Goal: Transaction & Acquisition: Book appointment/travel/reservation

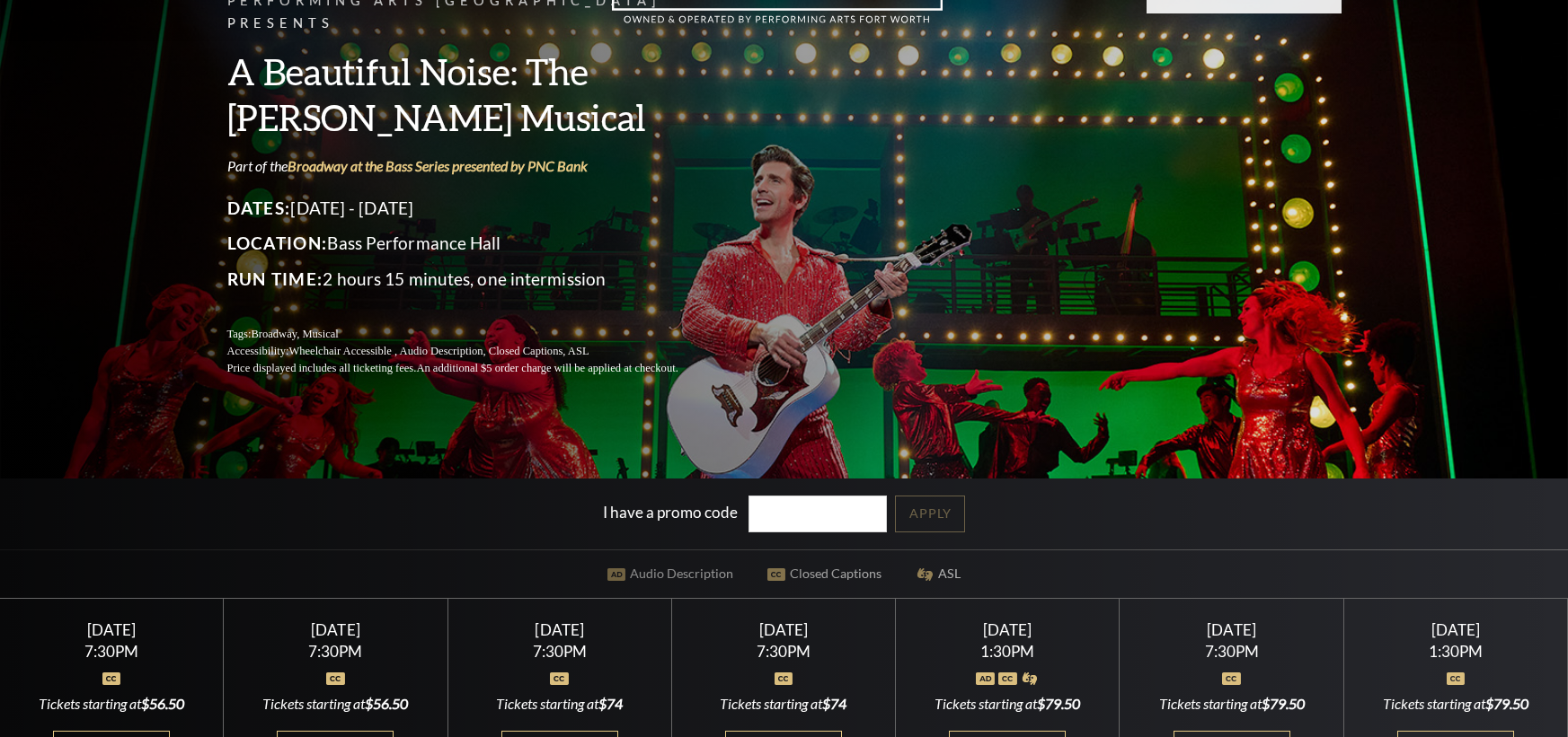
scroll to position [270, 0]
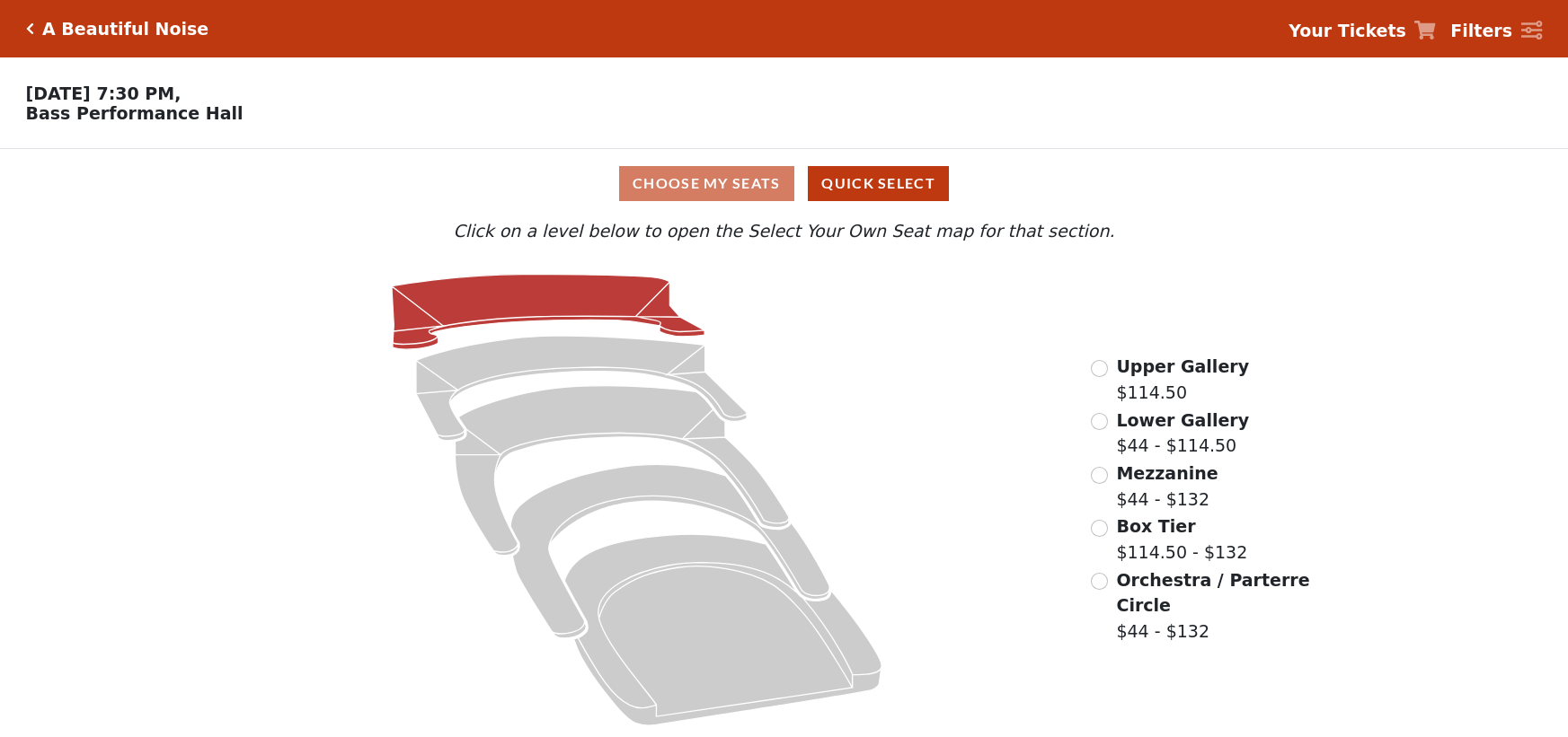
click at [569, 319] on icon at bounding box center [547, 312] width 312 height 75
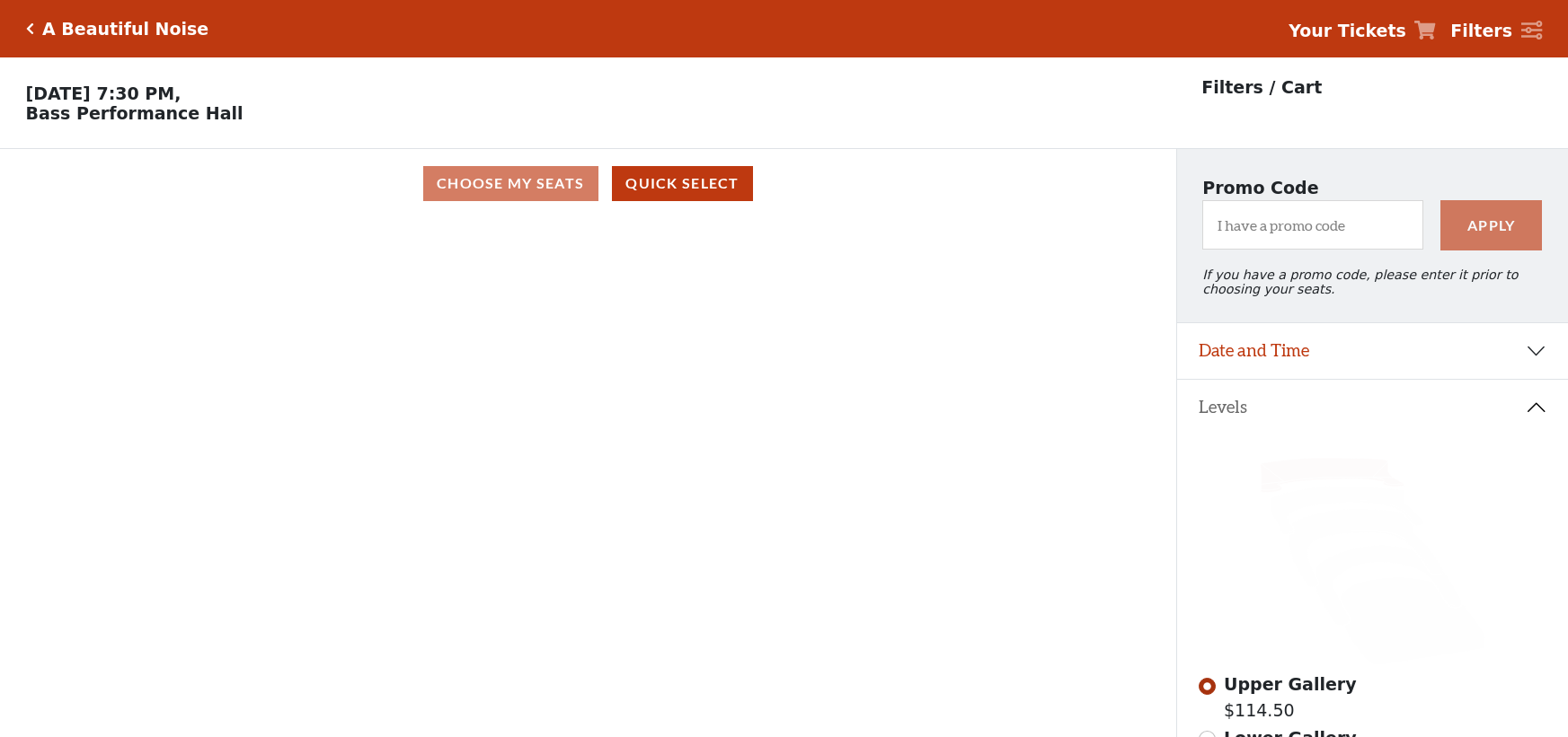
click at [815, 430] on div "Current Level Upper Gallery Click on a level below to open the Select Your Own …" at bounding box center [588, 496] width 1176 height 557
click at [531, 212] on div "Choose My Seats Quick Select" at bounding box center [588, 184] width 1176 height 70
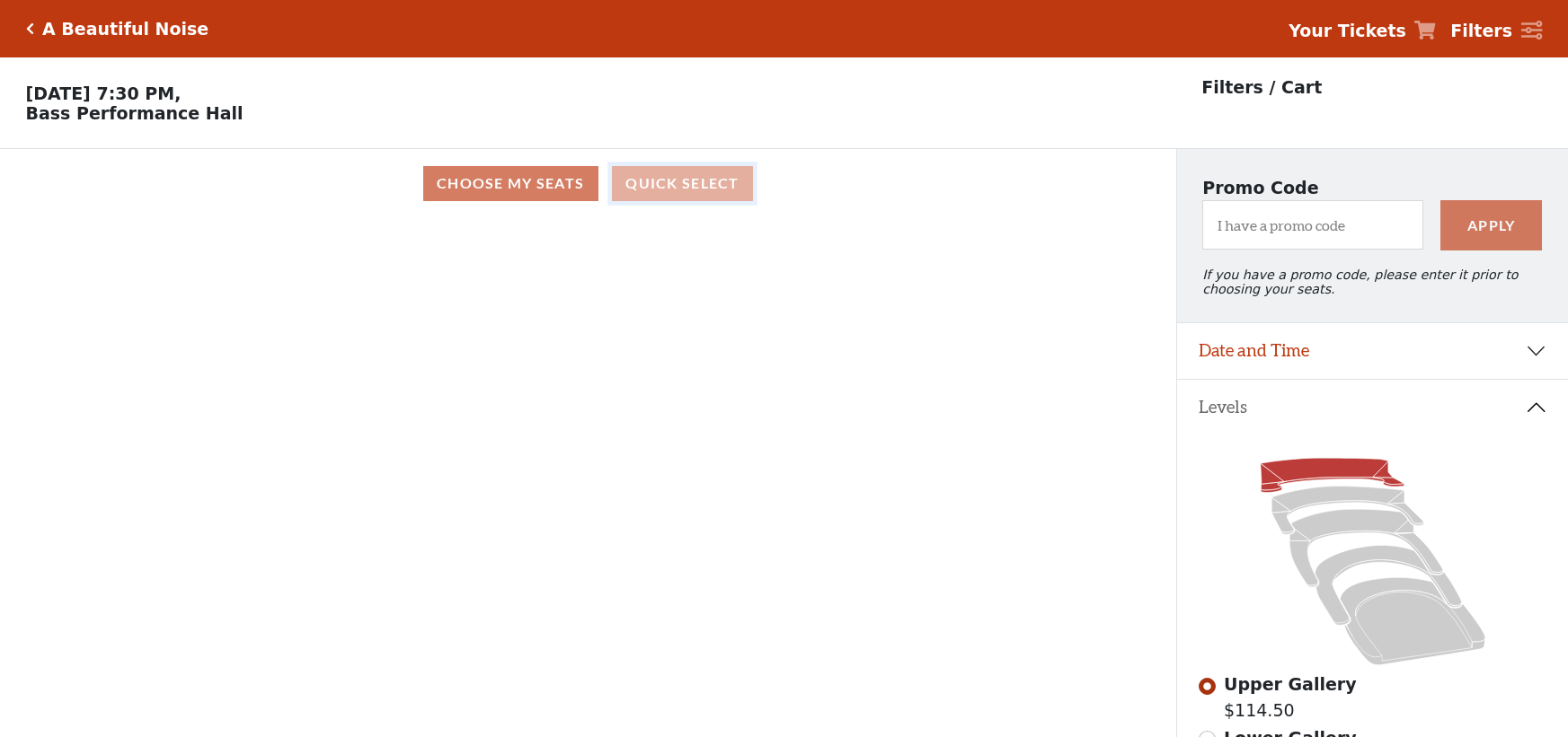
click at [696, 190] on button "Quick Select" at bounding box center [682, 183] width 141 height 35
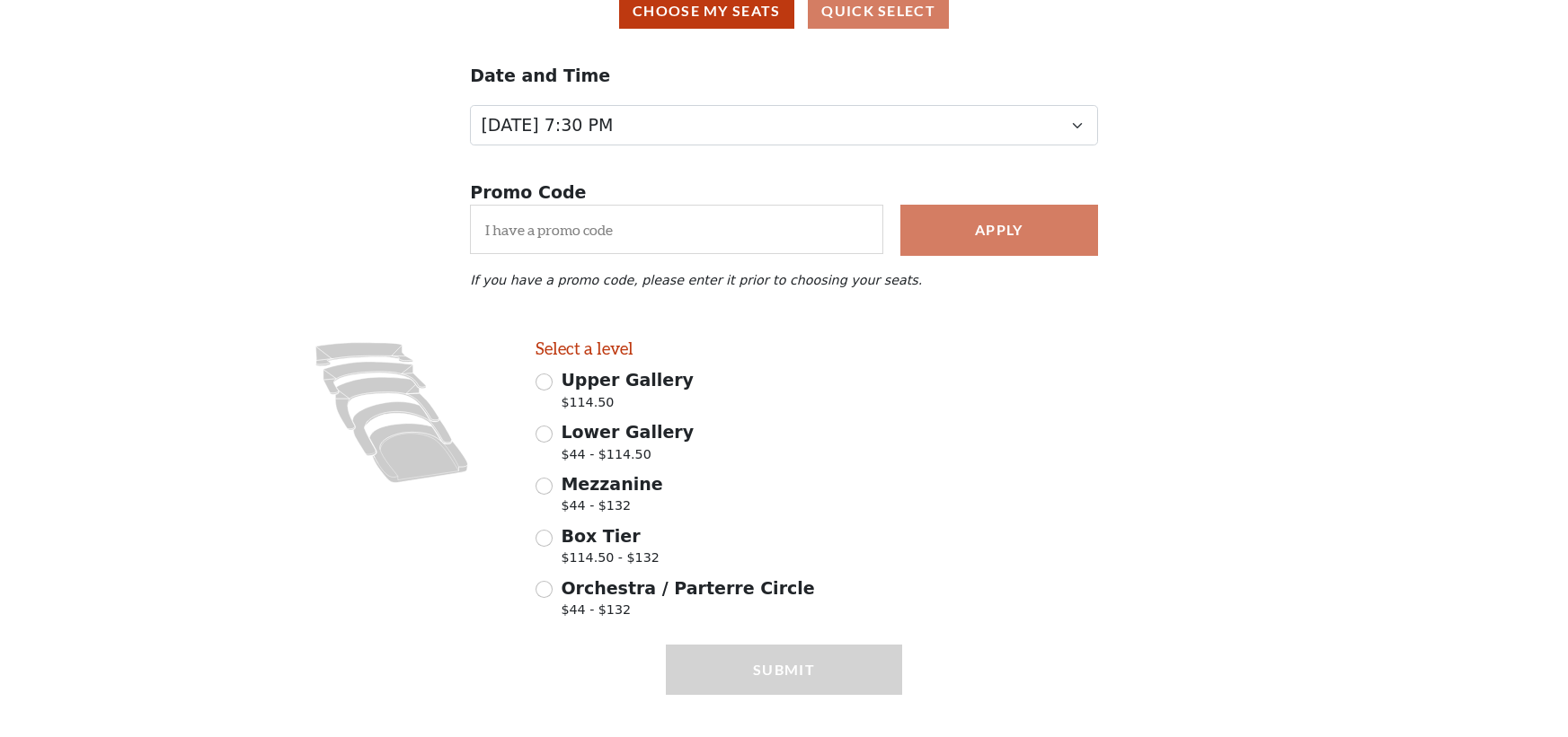
scroll to position [180, 0]
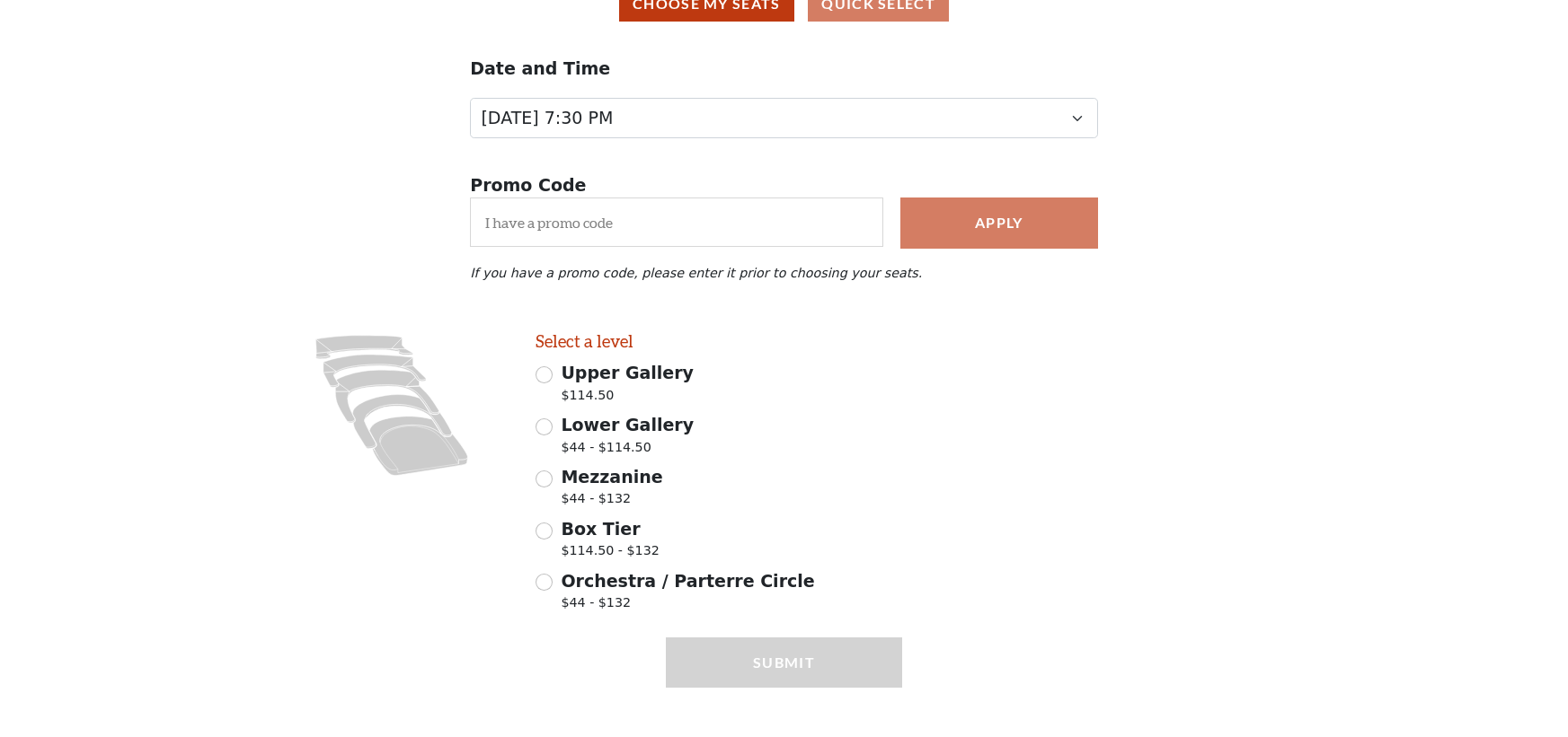
click at [552, 393] on div "Upper Gallery $114.50" at bounding box center [719, 384] width 367 height 50
click at [551, 390] on div "Upper Gallery $114.50" at bounding box center [719, 384] width 367 height 50
click at [546, 384] on input "Upper Gallery $114.50" at bounding box center [544, 375] width 17 height 17
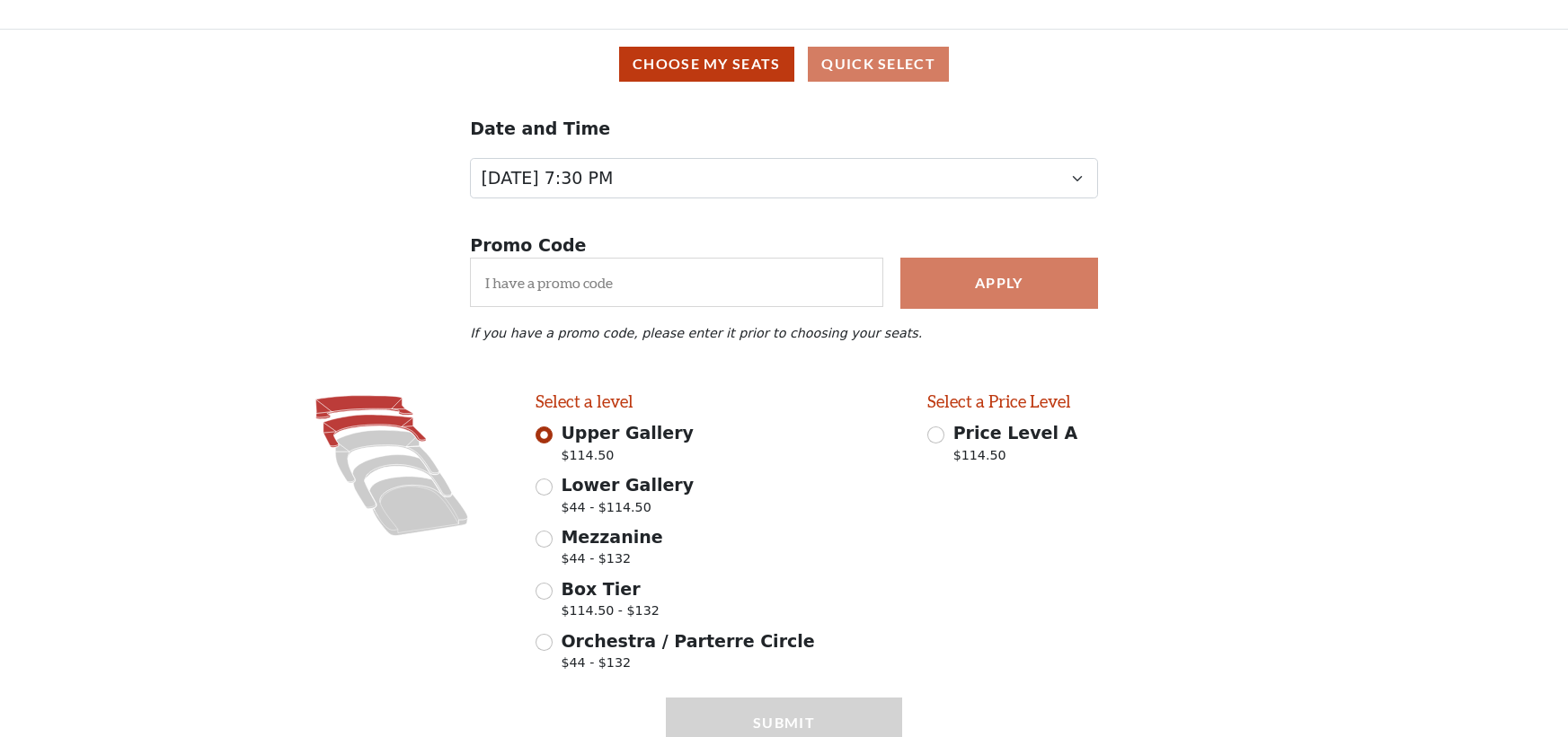
click at [379, 434] on icon at bounding box center [374, 431] width 103 height 32
radio input "false"
radio input "true"
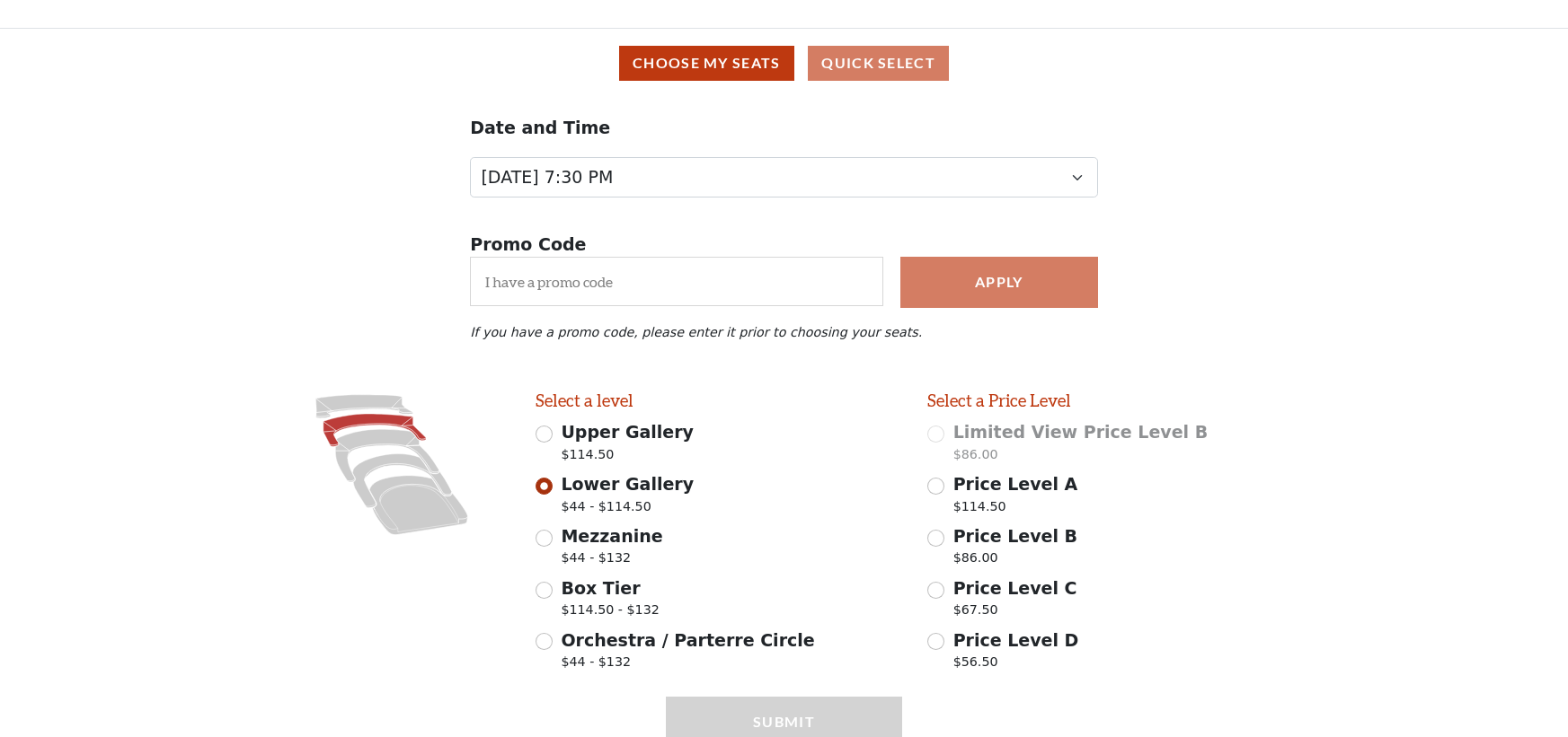
scroll to position [0, 0]
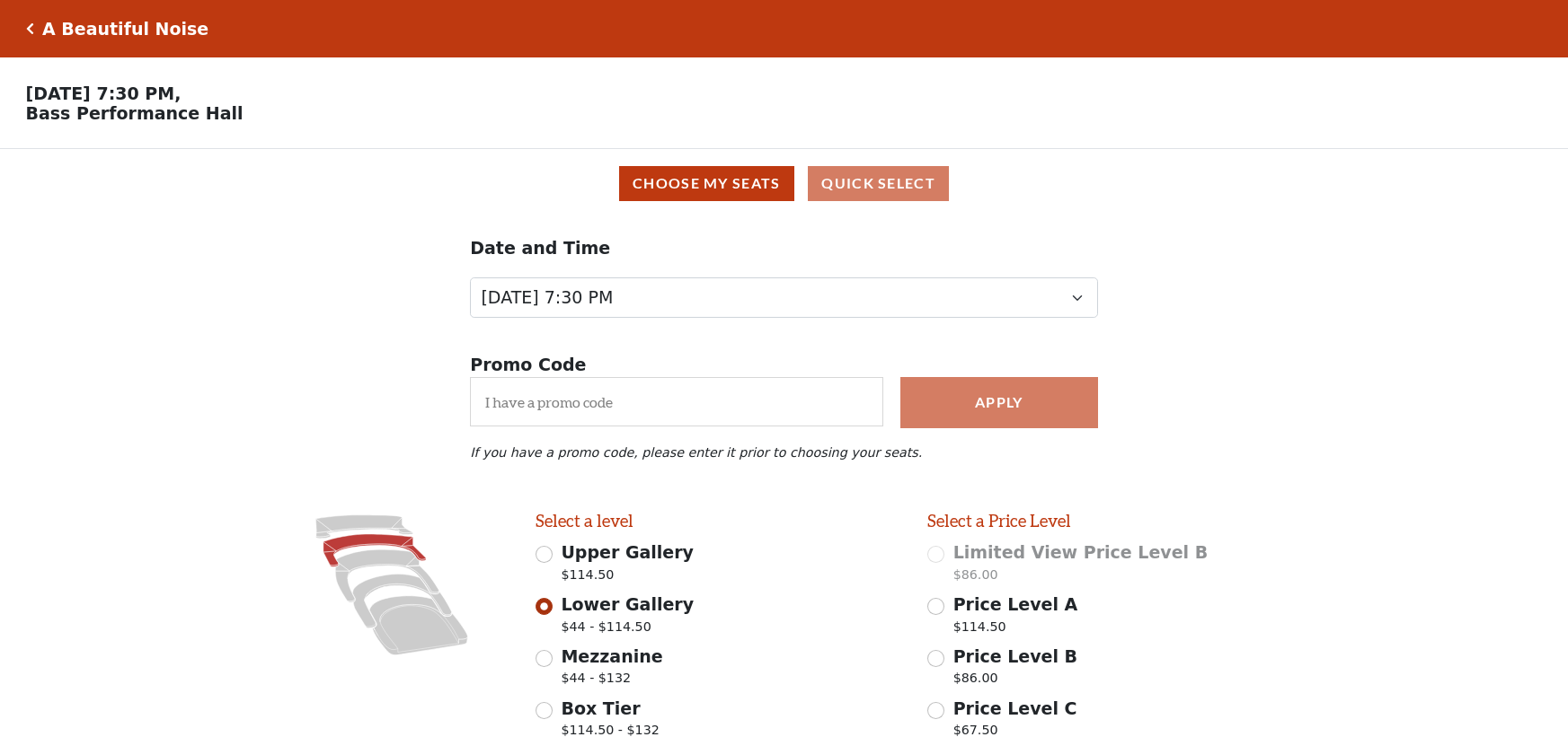
click at [873, 191] on div "Choose My Seats Quick Select" at bounding box center [784, 183] width 1543 height 35
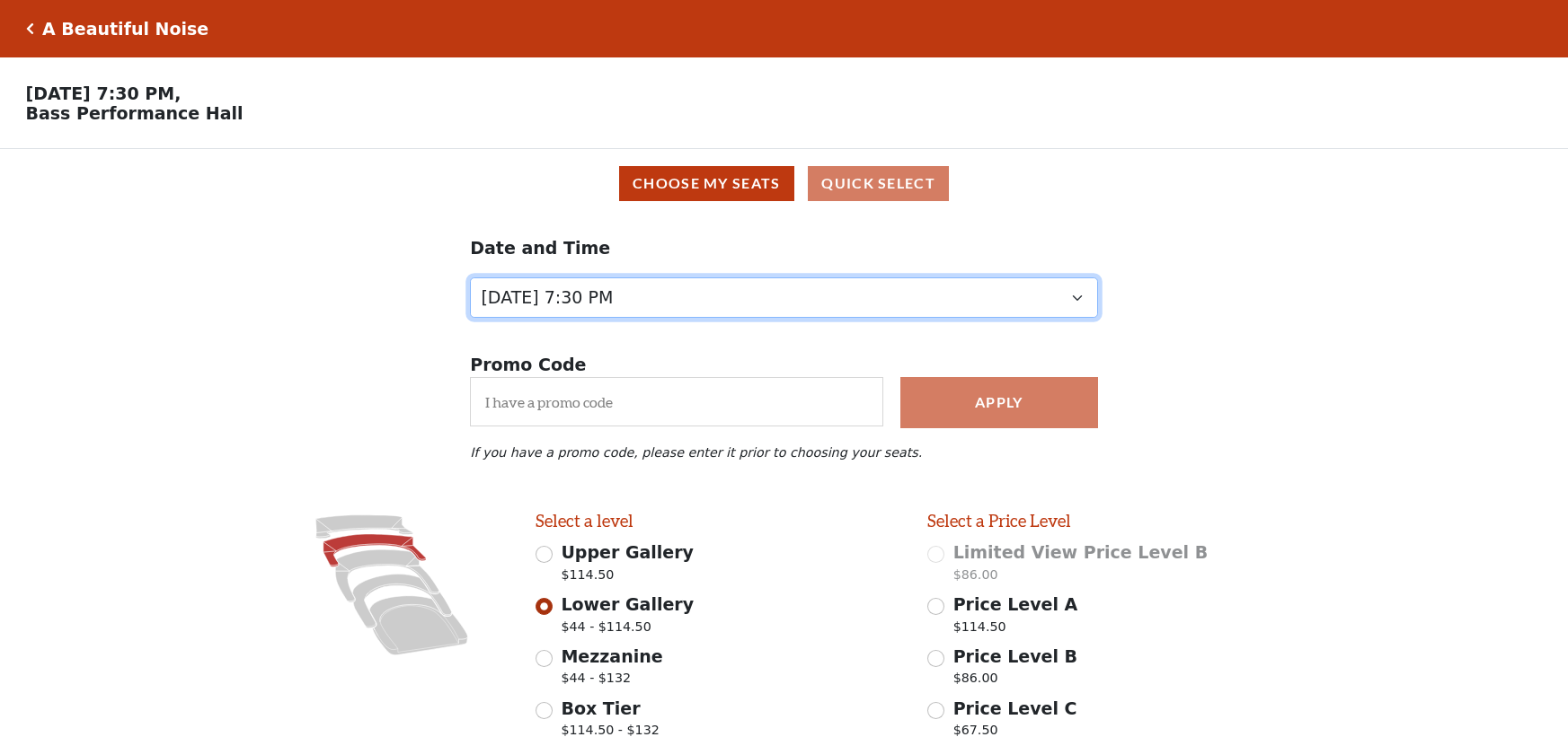
click at [689, 304] on select "Tuesday, October 28 at 7:30 PM Wednesday, October 29 at 7:30 PM Thursday, Octob…" at bounding box center [784, 297] width 628 height 40
select select "6221"
click at [470, 310] on select "Tuesday, October 28 at 7:30 PM Wednesday, October 29 at 7:30 PM Thursday, Octob…" at bounding box center [784, 297] width 628 height 40
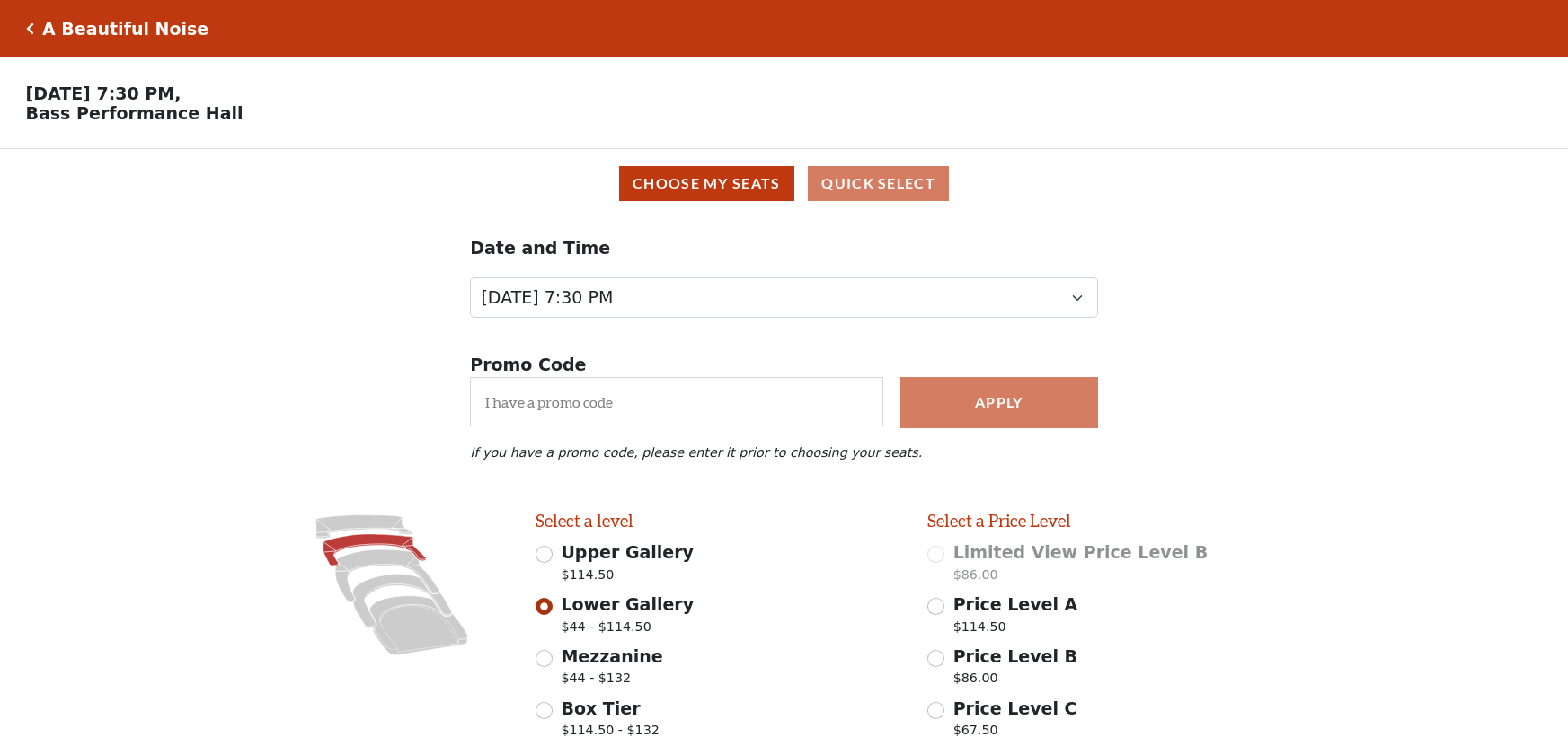
click at [841, 190] on div "Choose My Seats Quick Select" at bounding box center [784, 183] width 1543 height 35
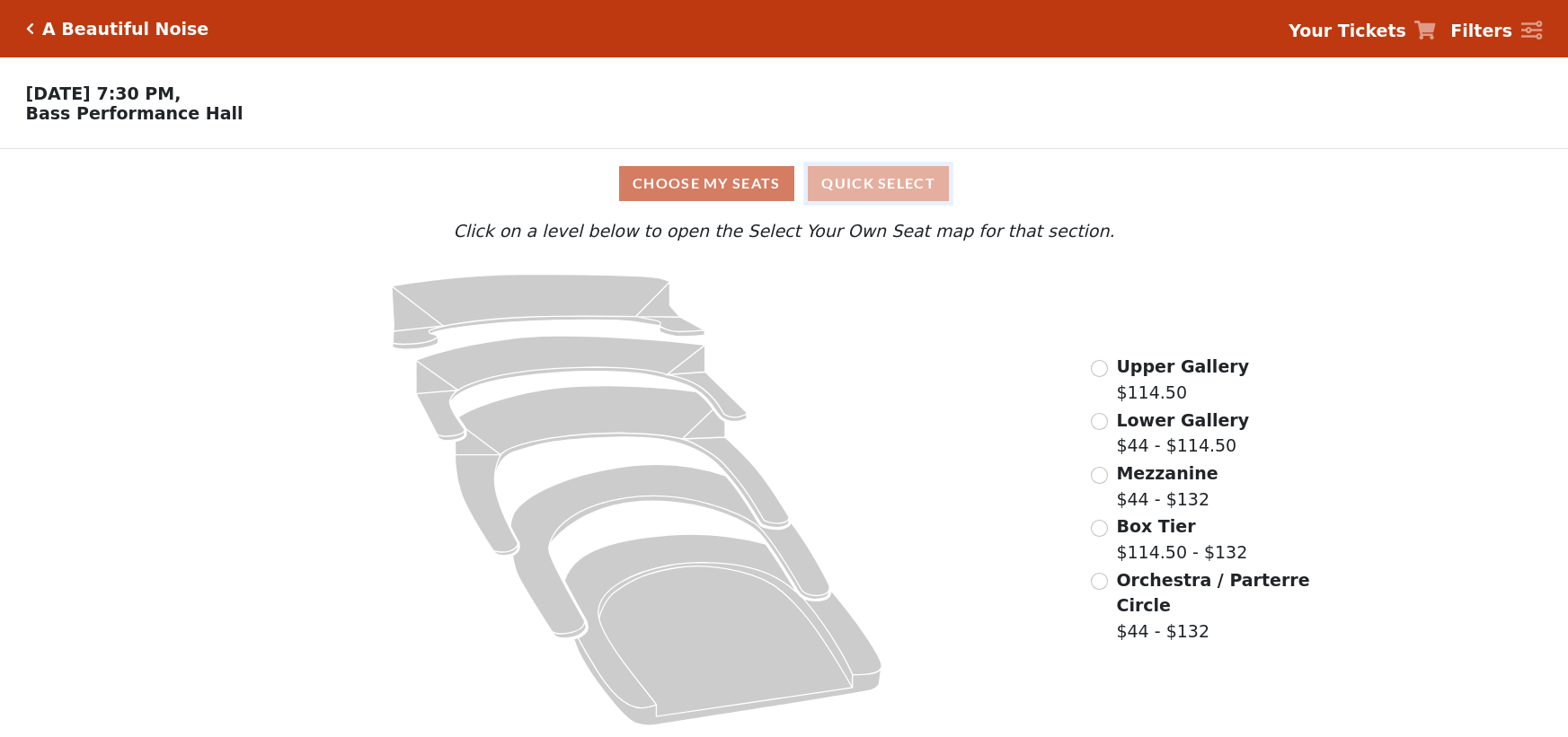
click at [850, 195] on button "Quick Select" at bounding box center [879, 183] width 141 height 35
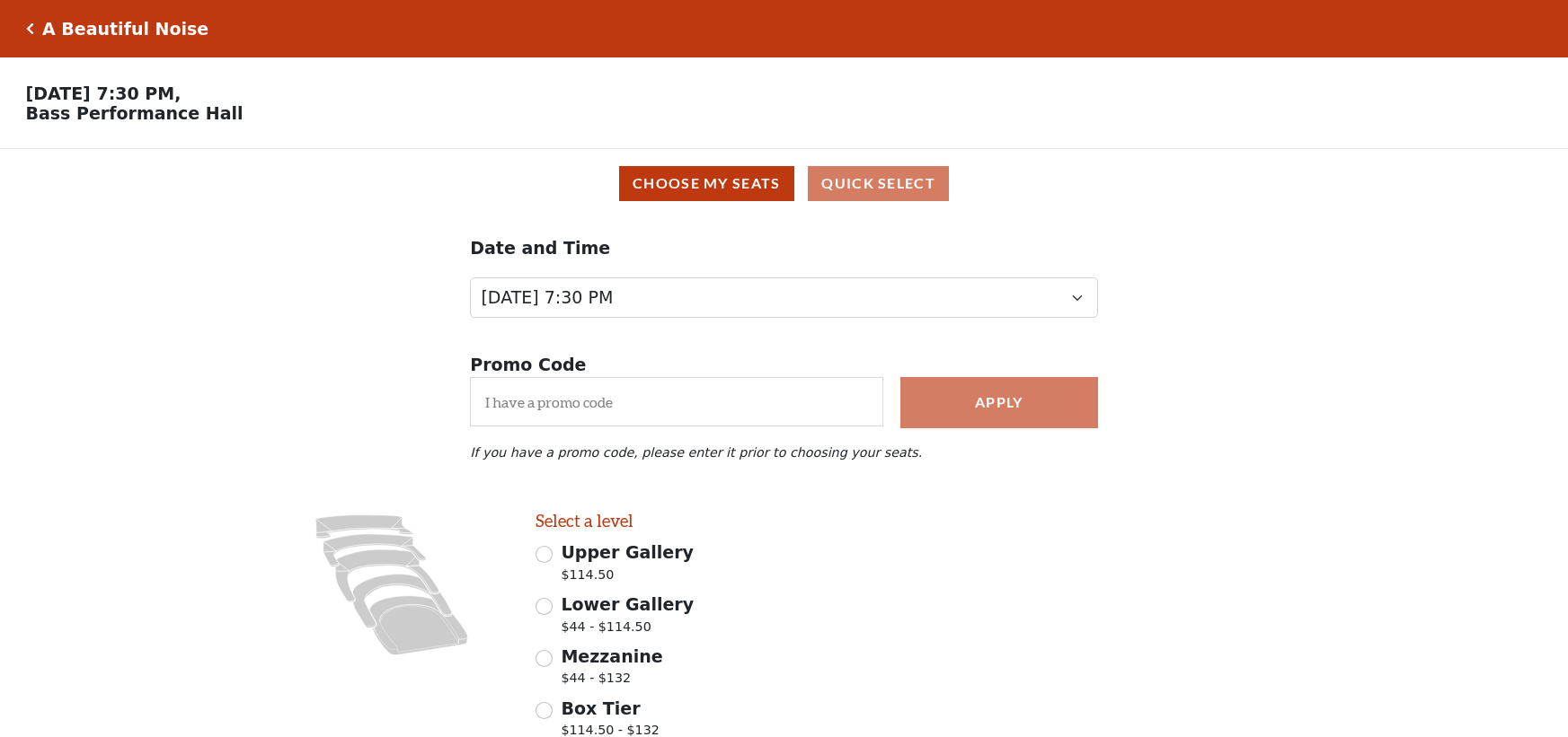
click at [376, 525] on icon "Images representing the levels that are in the facility" at bounding box center [391, 585] width 235 height 149
click at [376, 526] on icon at bounding box center [364, 526] width 97 height 24
radio input "true"
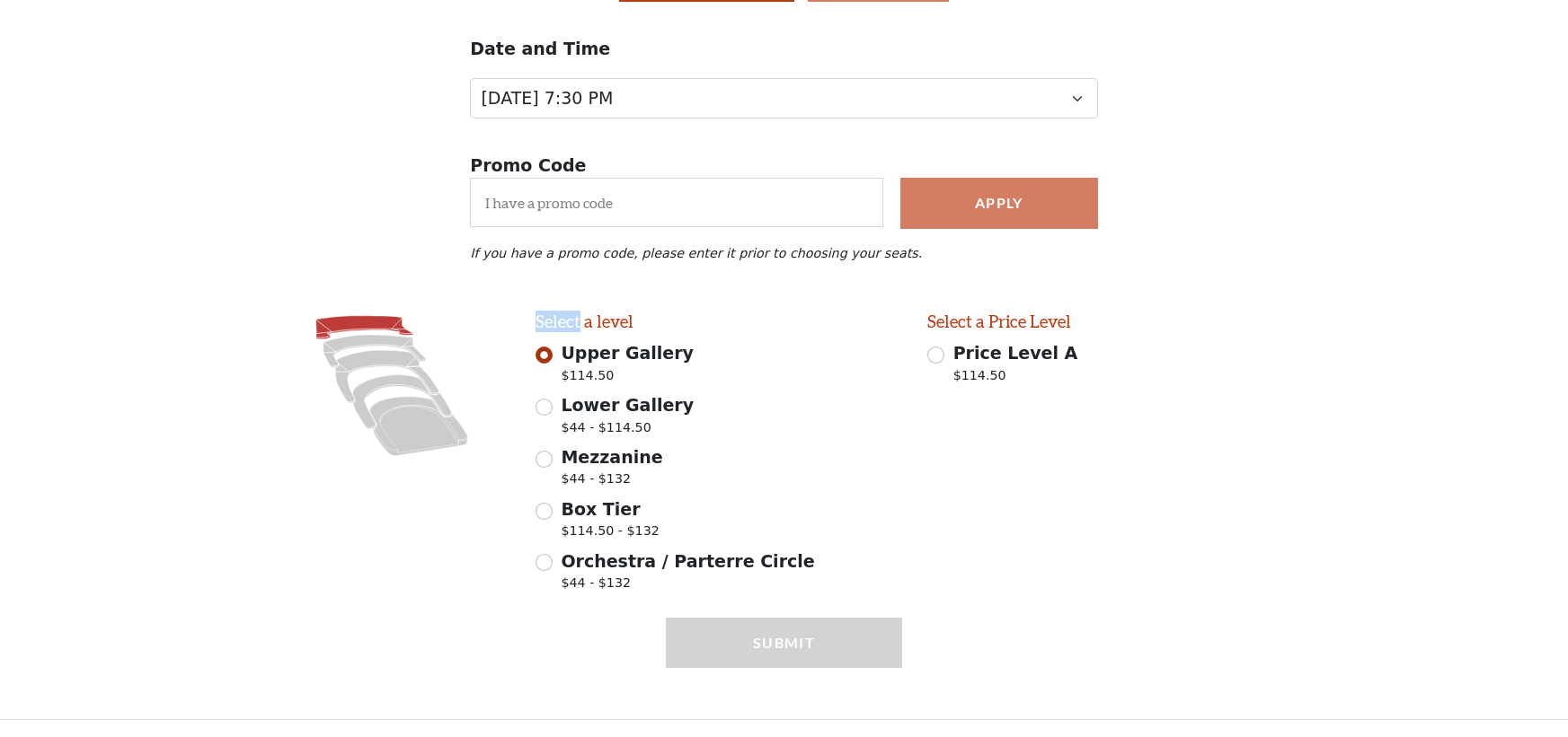
scroll to position [210, 0]
click at [826, 364] on div "Upper Gallery $114.50" at bounding box center [719, 365] width 367 height 50
click at [599, 356] on span "Upper Gallery" at bounding box center [626, 353] width 133 height 20
click at [552, 356] on input "Upper Gallery $114.50" at bounding box center [544, 355] width 17 height 17
